Goal: Complete application form

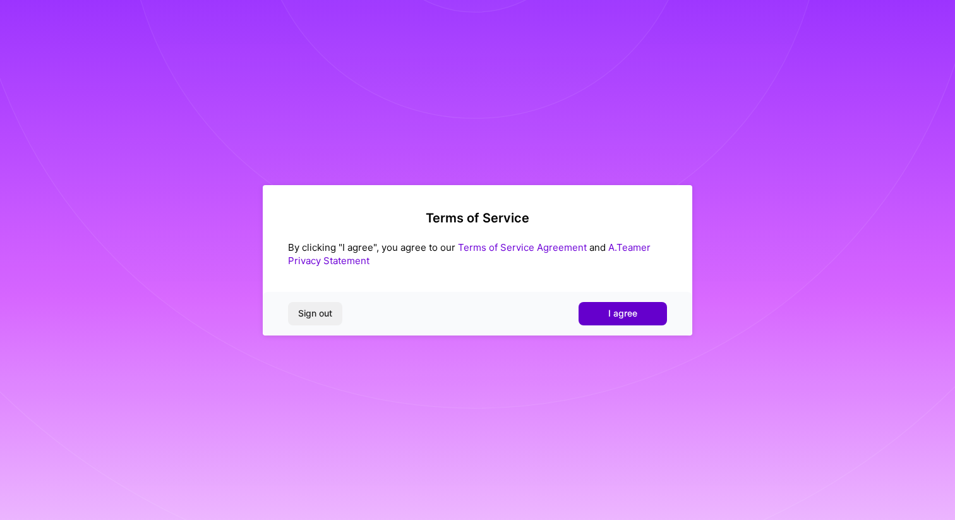
click at [634, 320] on button "I agree" at bounding box center [623, 313] width 88 height 23
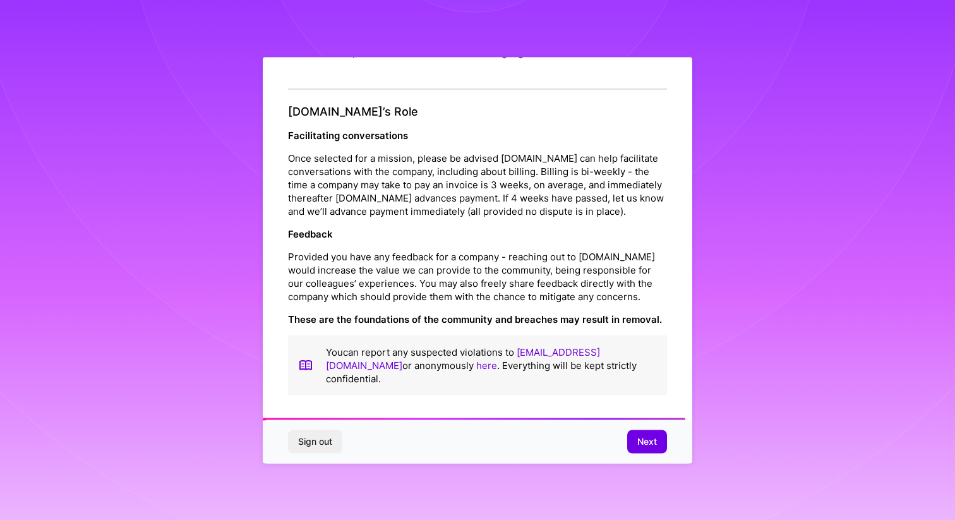
scroll to position [1385, 0]
click at [645, 449] on button "Next" at bounding box center [647, 441] width 40 height 23
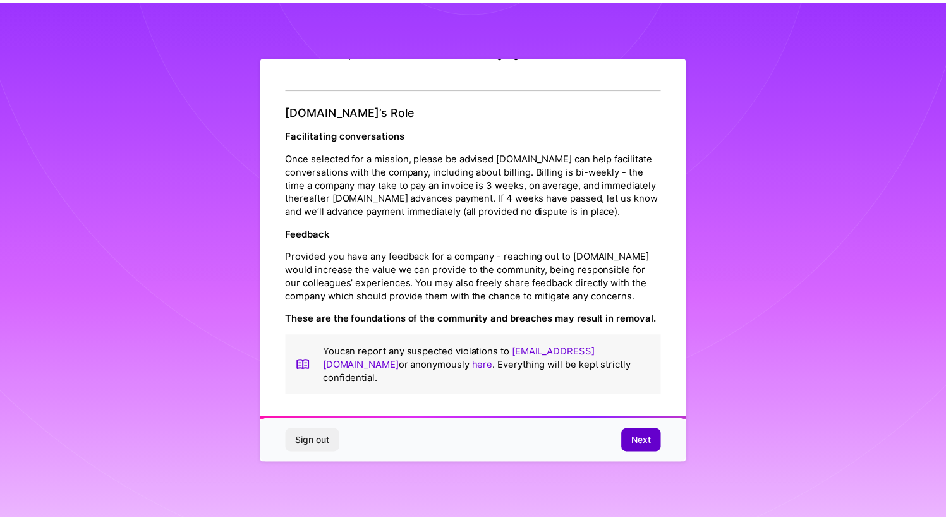
scroll to position [0, 0]
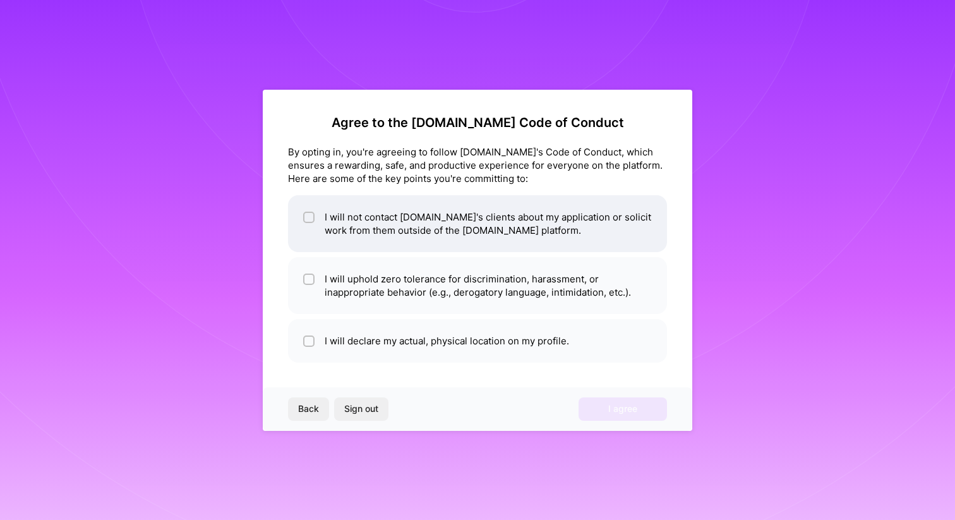
click at [307, 212] on div at bounding box center [308, 217] width 11 height 11
checkbox input "true"
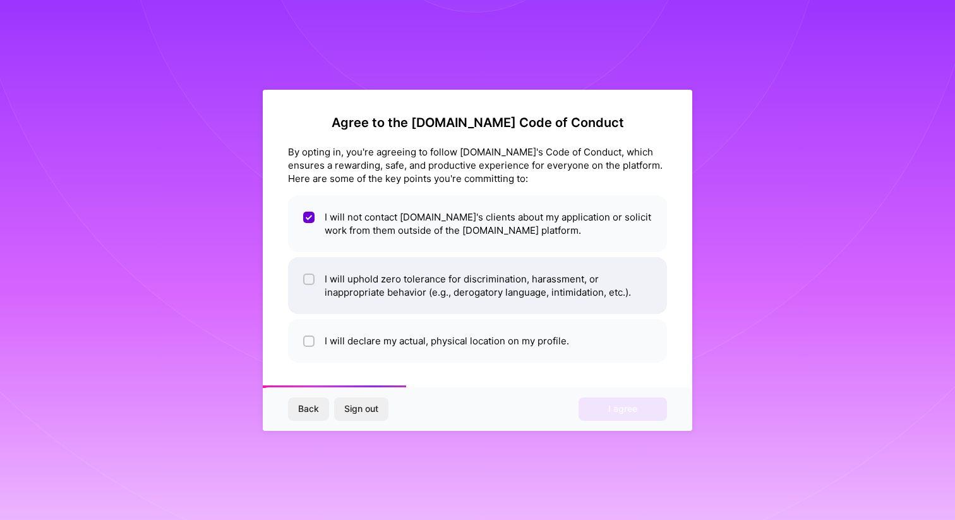
click at [300, 277] on li "I will uphold zero tolerance for discrimination, harassment, or inappropriate b…" at bounding box center [477, 285] width 379 height 57
checkbox input "true"
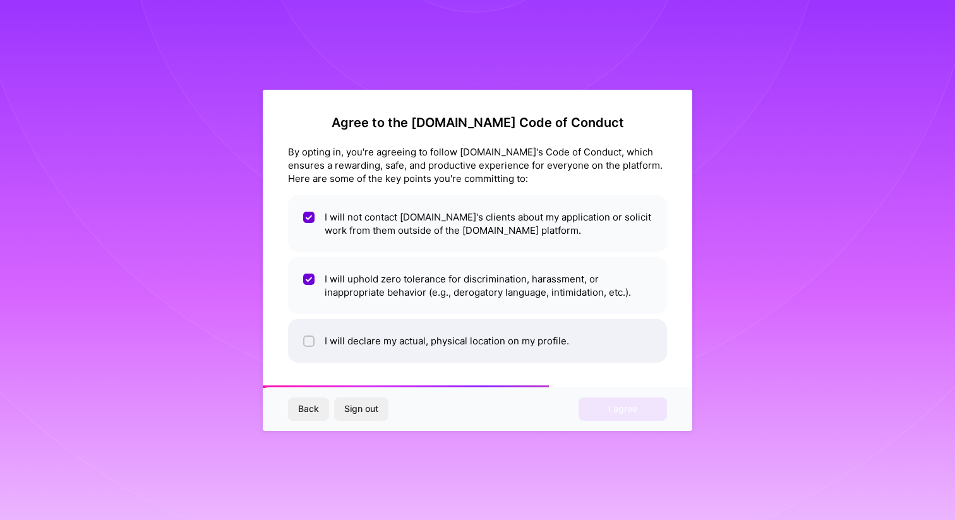
click at [310, 337] on input "checkbox" at bounding box center [310, 341] width 9 height 9
checkbox input "true"
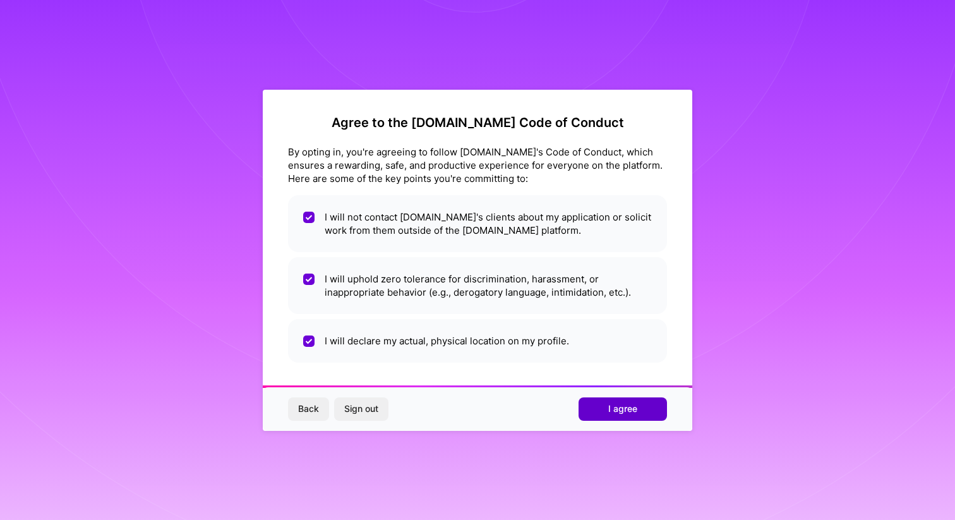
click at [636, 414] on span "I agree" at bounding box center [622, 408] width 29 height 13
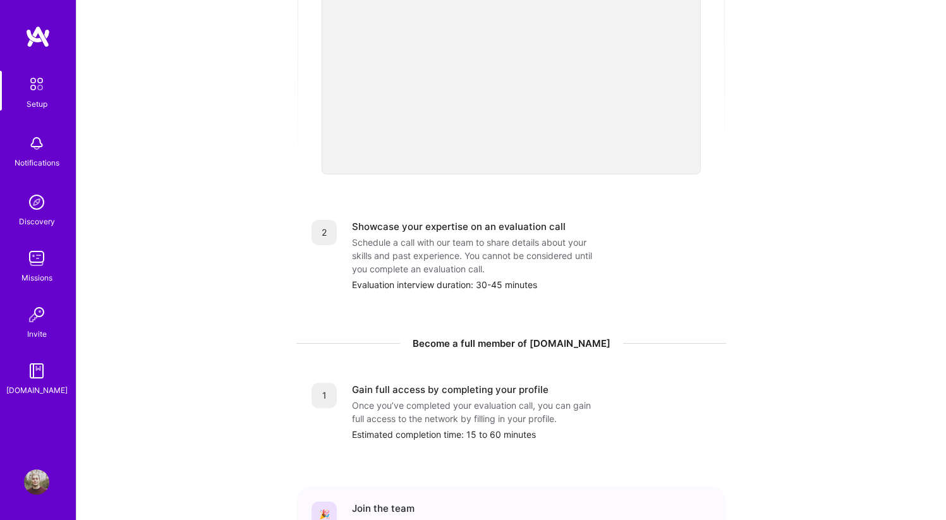
scroll to position [438, 0]
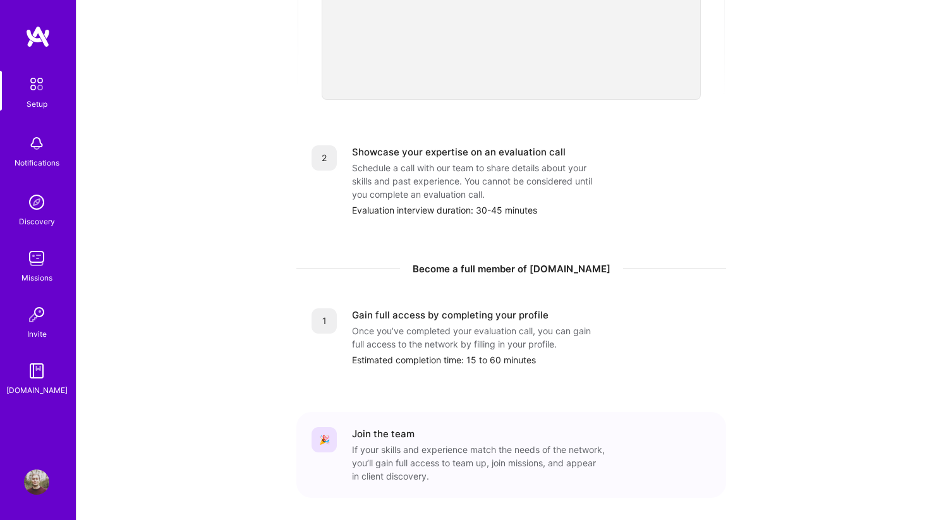
click at [371, 145] on div "Showcase your expertise on an evaluation call" at bounding box center [459, 151] width 214 height 13
click at [311, 147] on div "2" at bounding box center [323, 157] width 25 height 25
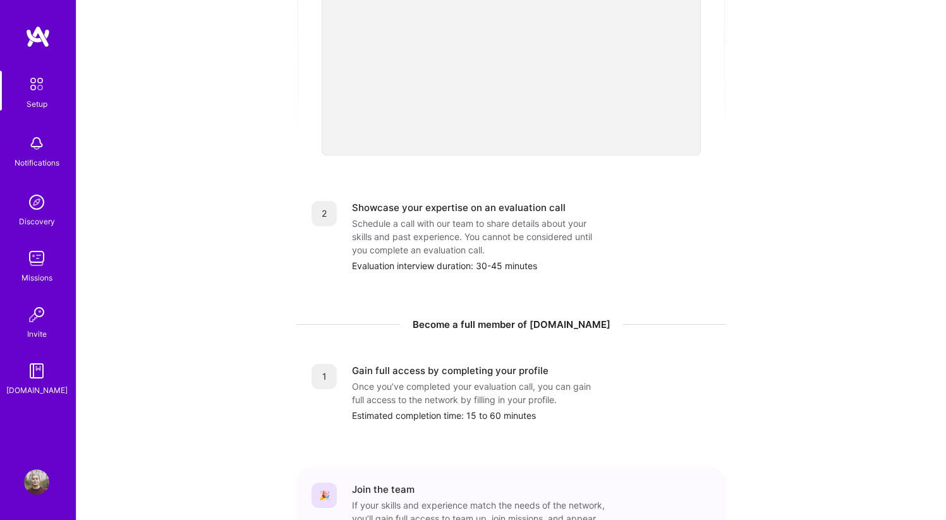
scroll to position [0, 0]
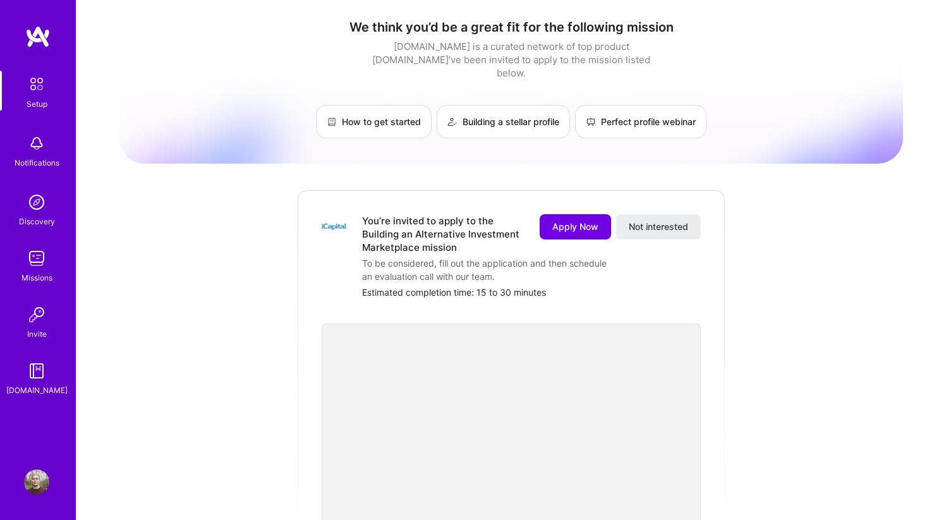
click at [27, 82] on img at bounding box center [36, 84] width 27 height 27
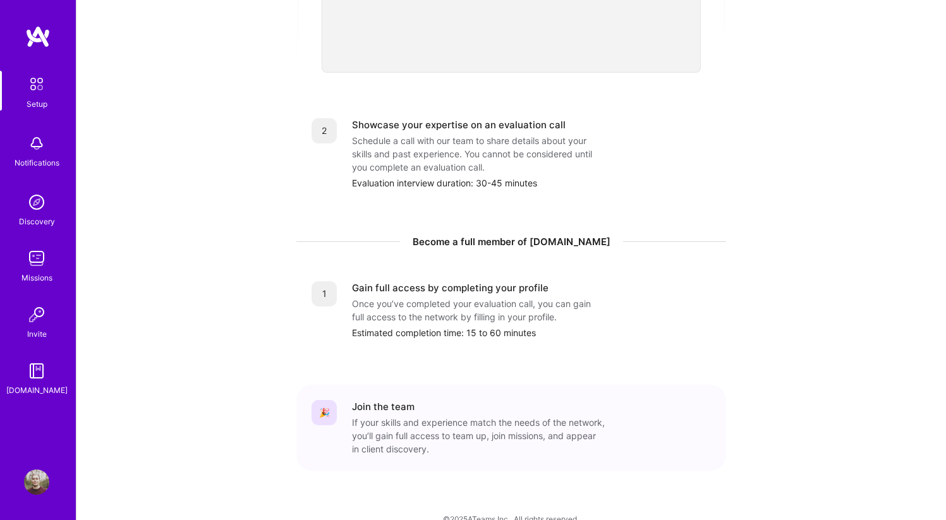
scroll to position [472, 0]
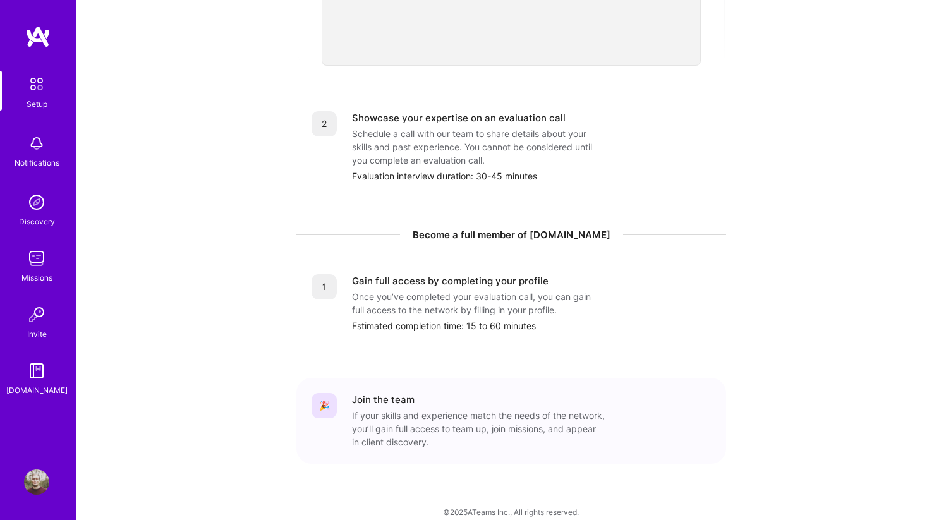
click at [37, 103] on div "Setup" at bounding box center [37, 103] width 21 height 13
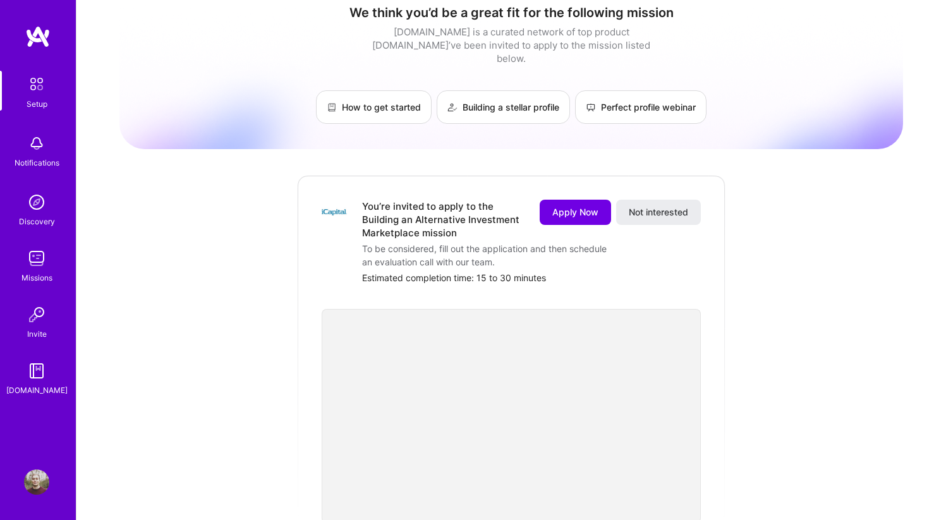
scroll to position [0, 0]
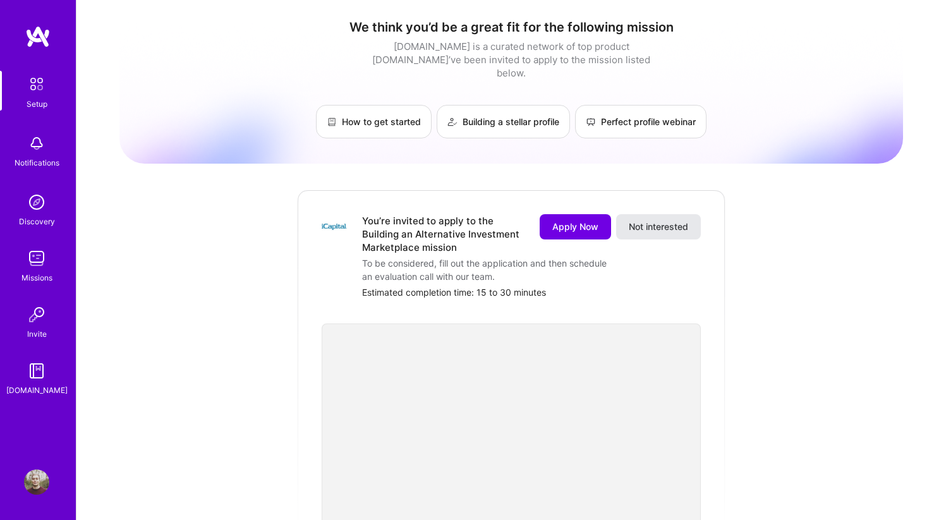
click at [646, 220] on span "Not interested" at bounding box center [658, 226] width 59 height 13
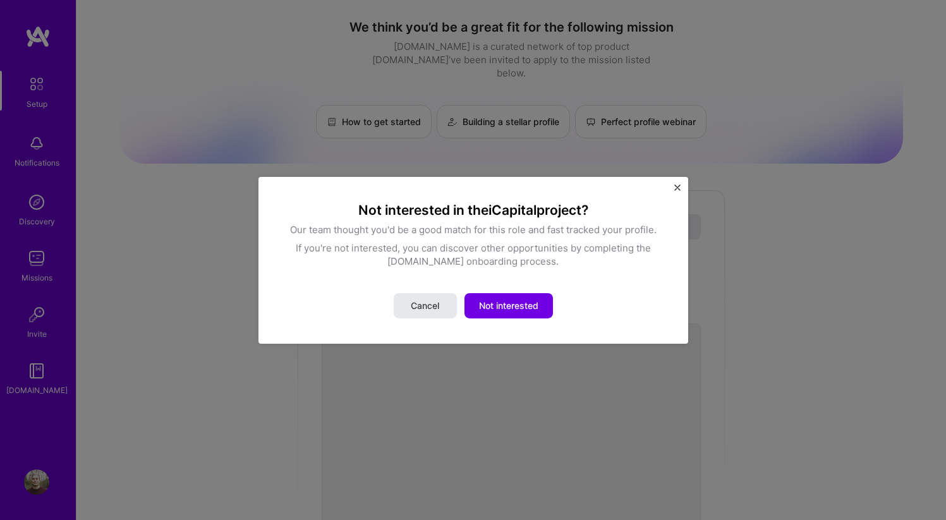
click at [423, 295] on button "Cancel" at bounding box center [425, 305] width 63 height 25
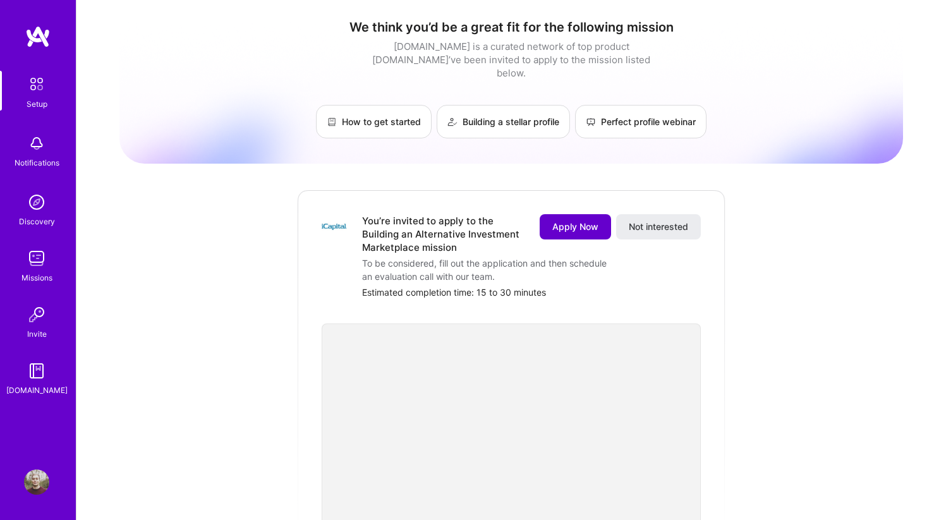
click at [575, 220] on button "Apply Now" at bounding box center [574, 226] width 71 height 25
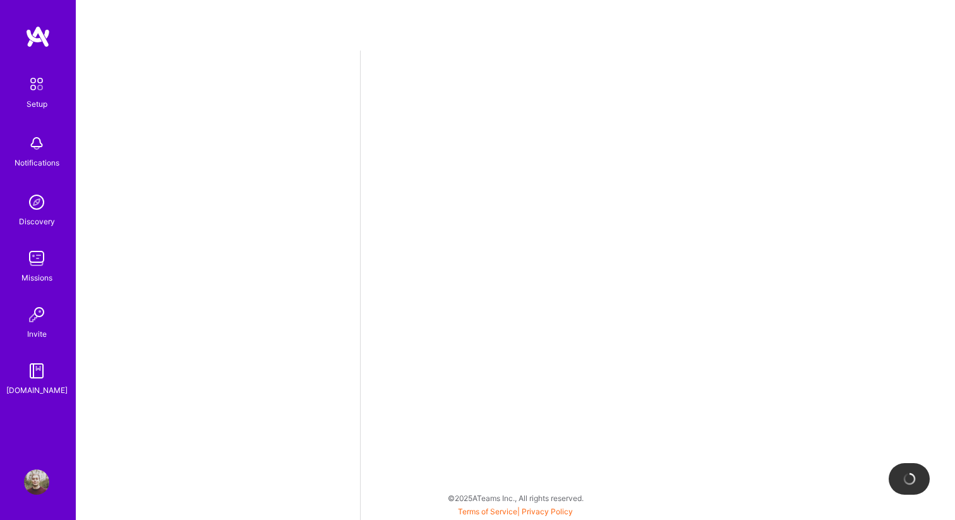
select select "US"
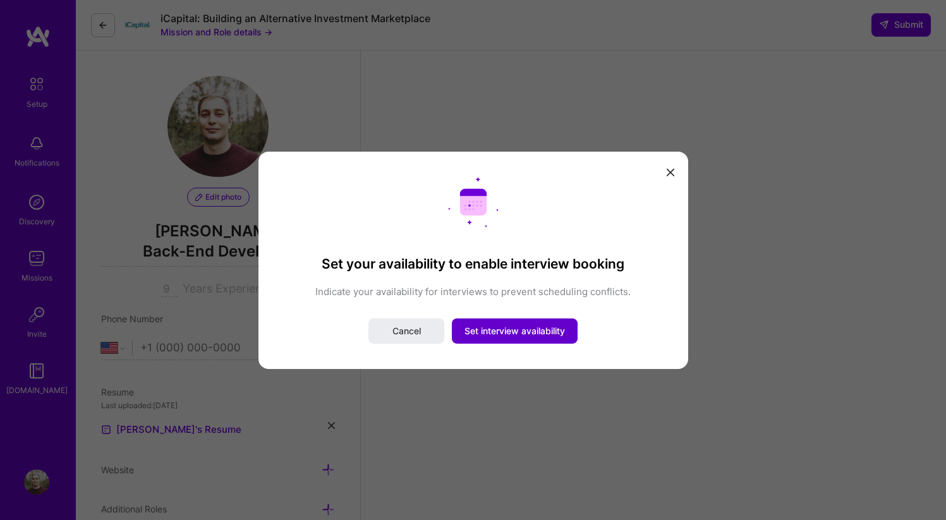
click at [522, 331] on span "Set interview availability" at bounding box center [514, 331] width 100 height 13
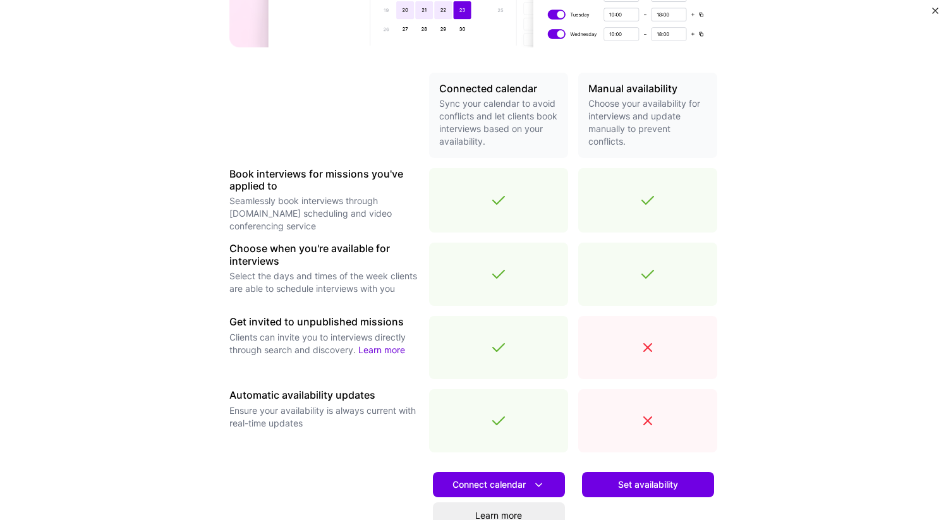
scroll to position [365, 0]
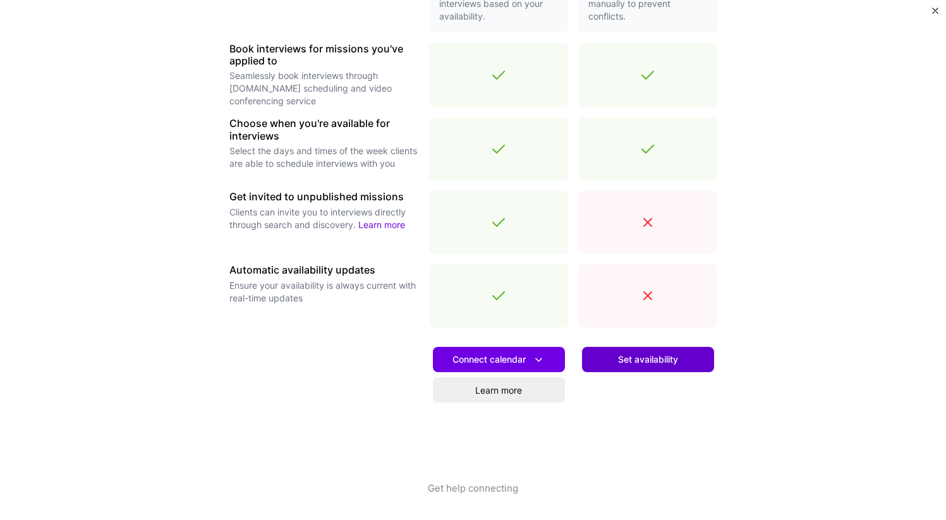
click at [647, 363] on span "Set availability" at bounding box center [648, 359] width 60 height 13
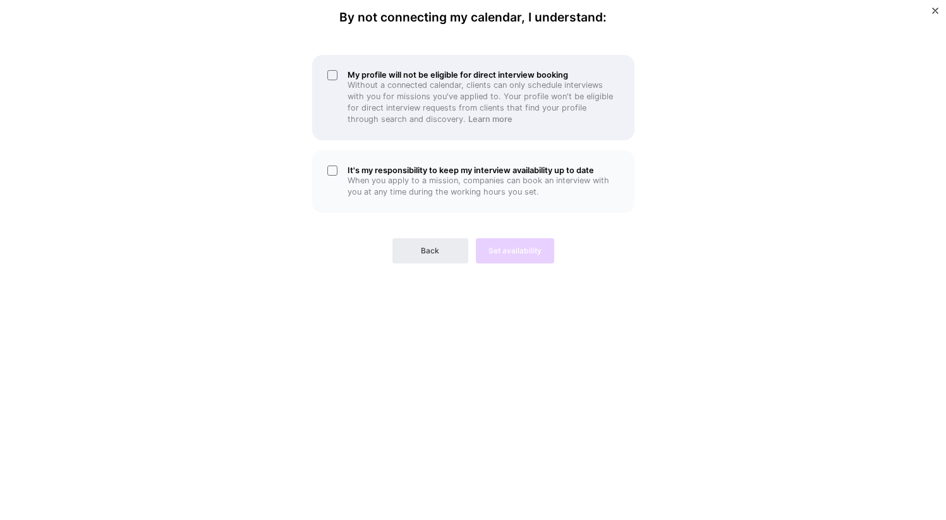
click at [336, 72] on div "My profile will not be eligible for direct interview booking Without a connecte…" at bounding box center [473, 97] width 322 height 85
click at [336, 73] on div "My profile will not be eligible for direct interview booking Without a connecte…" at bounding box center [473, 97] width 322 height 85
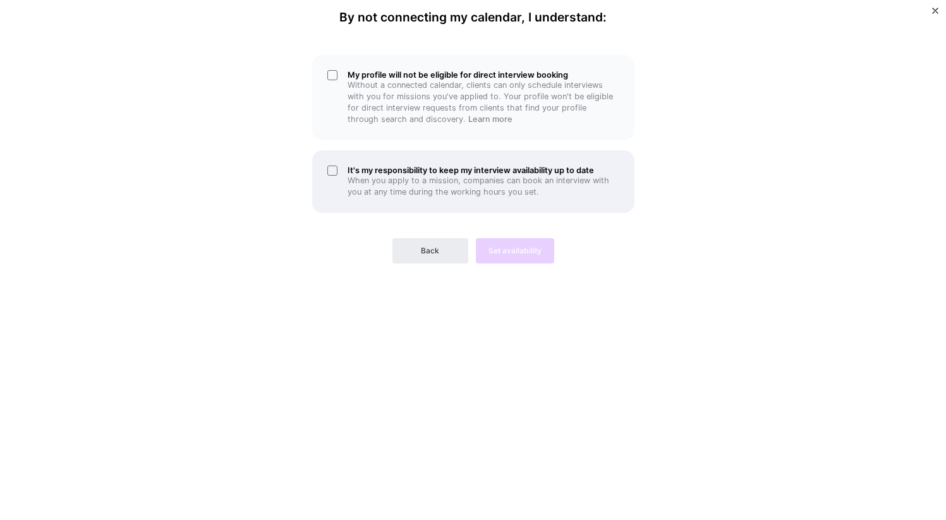
click at [333, 174] on div "It's my responsibility to keep my interview availability up to date When you ap…" at bounding box center [473, 181] width 322 height 63
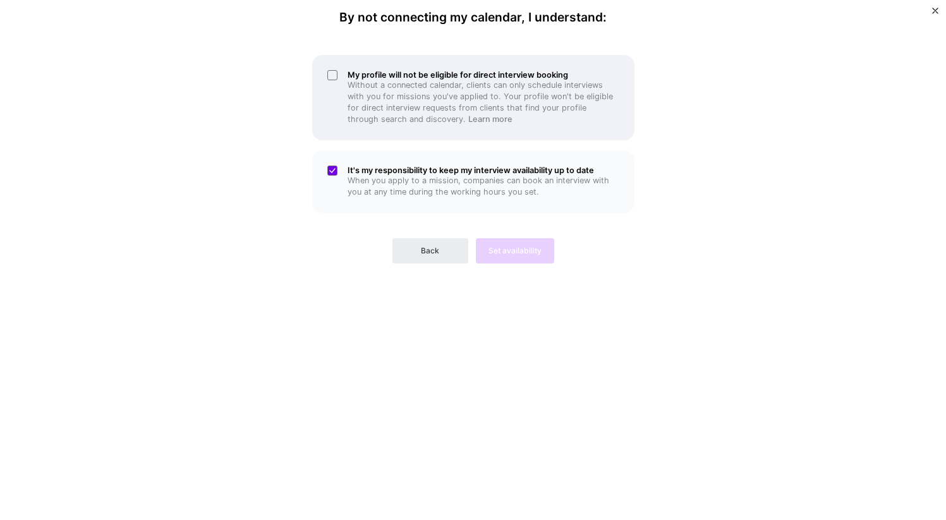
click at [332, 68] on div "My profile will not be eligible for direct interview booking Without a connecte…" at bounding box center [473, 97] width 322 height 85
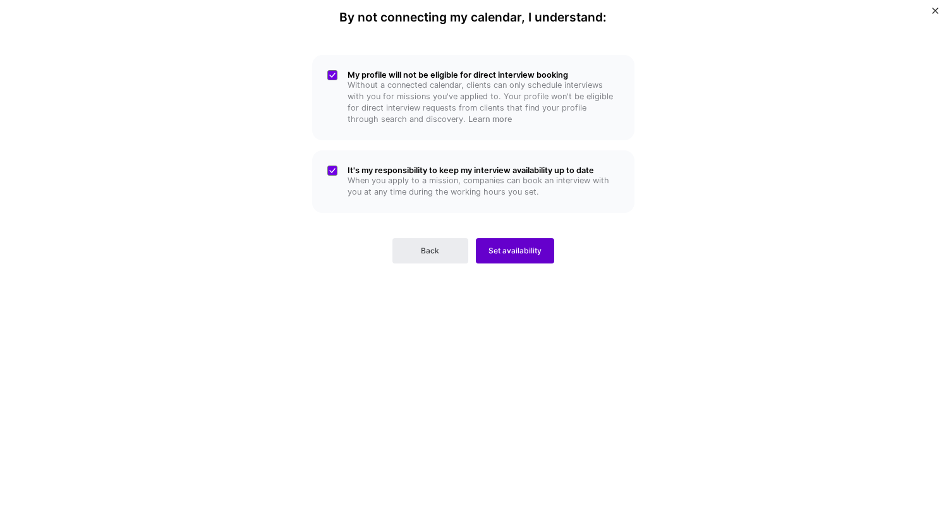
click at [487, 246] on button "Set availability" at bounding box center [515, 250] width 78 height 25
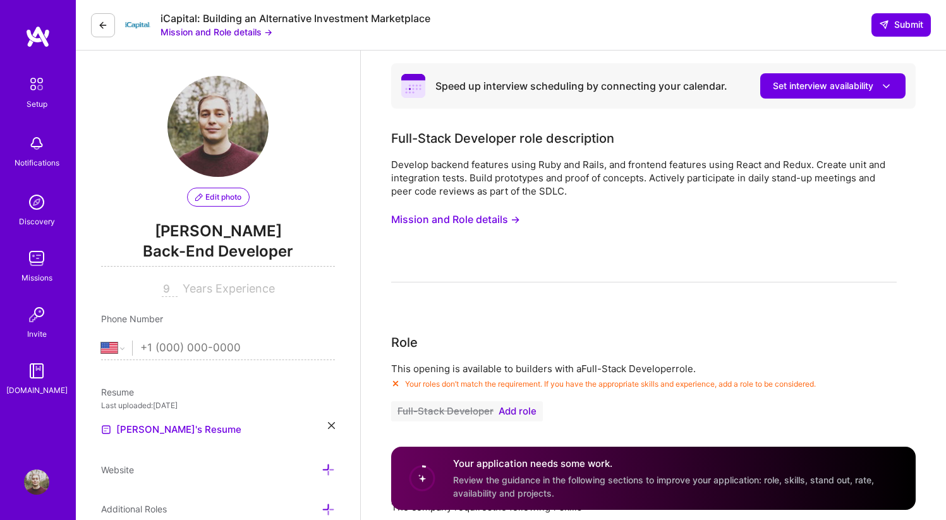
click at [45, 52] on div "Setup Notifications Discovery Missions Invite [DOMAIN_NAME]" at bounding box center [38, 238] width 76 height 426
click at [32, 87] on img at bounding box center [36, 84] width 27 height 27
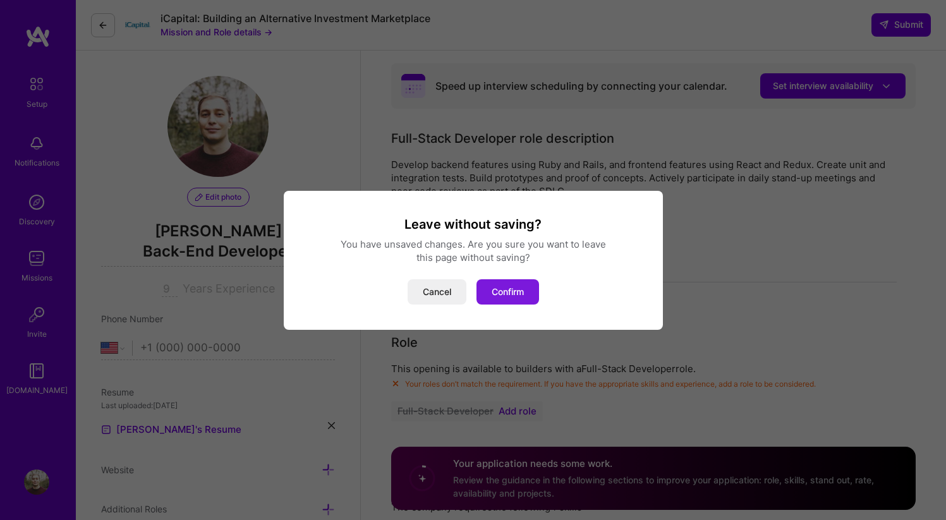
click at [496, 291] on button "Confirm" at bounding box center [507, 291] width 63 height 25
